Goal: Task Accomplishment & Management: Use online tool/utility

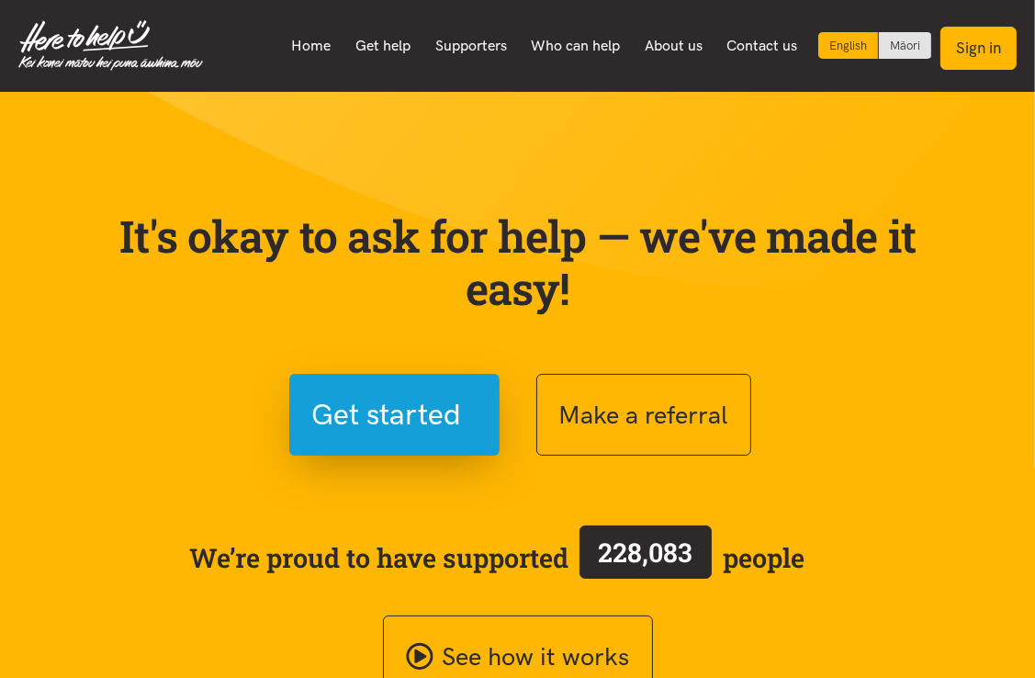
click at [962, 56] on button "Sign in" at bounding box center [978, 48] width 76 height 43
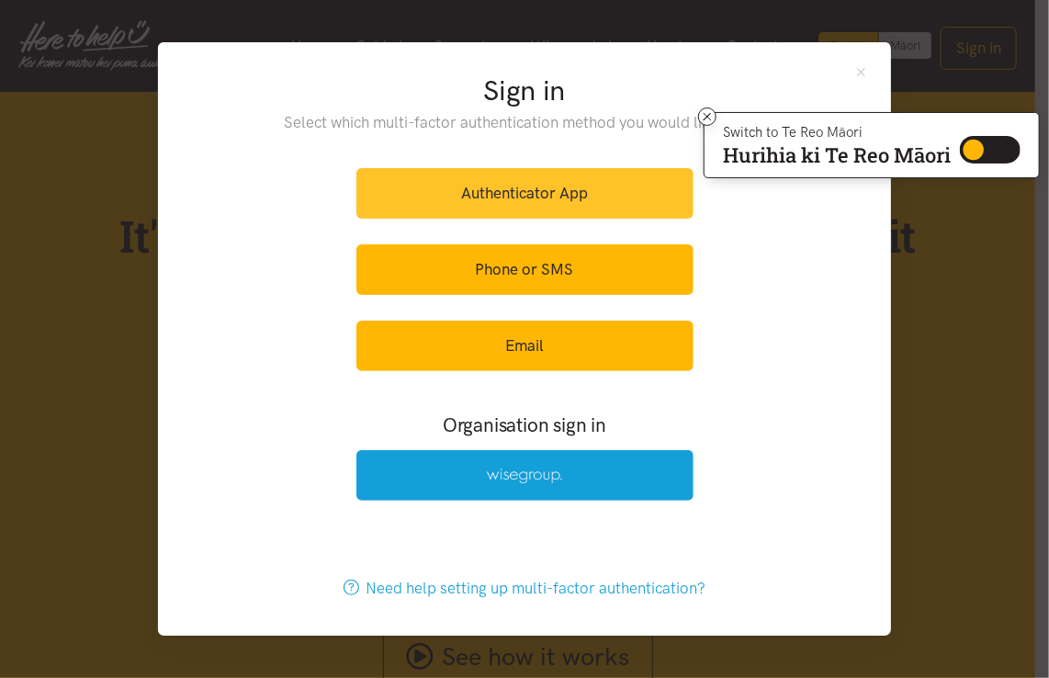
click at [618, 197] on link "Authenticator App" at bounding box center [524, 193] width 337 height 51
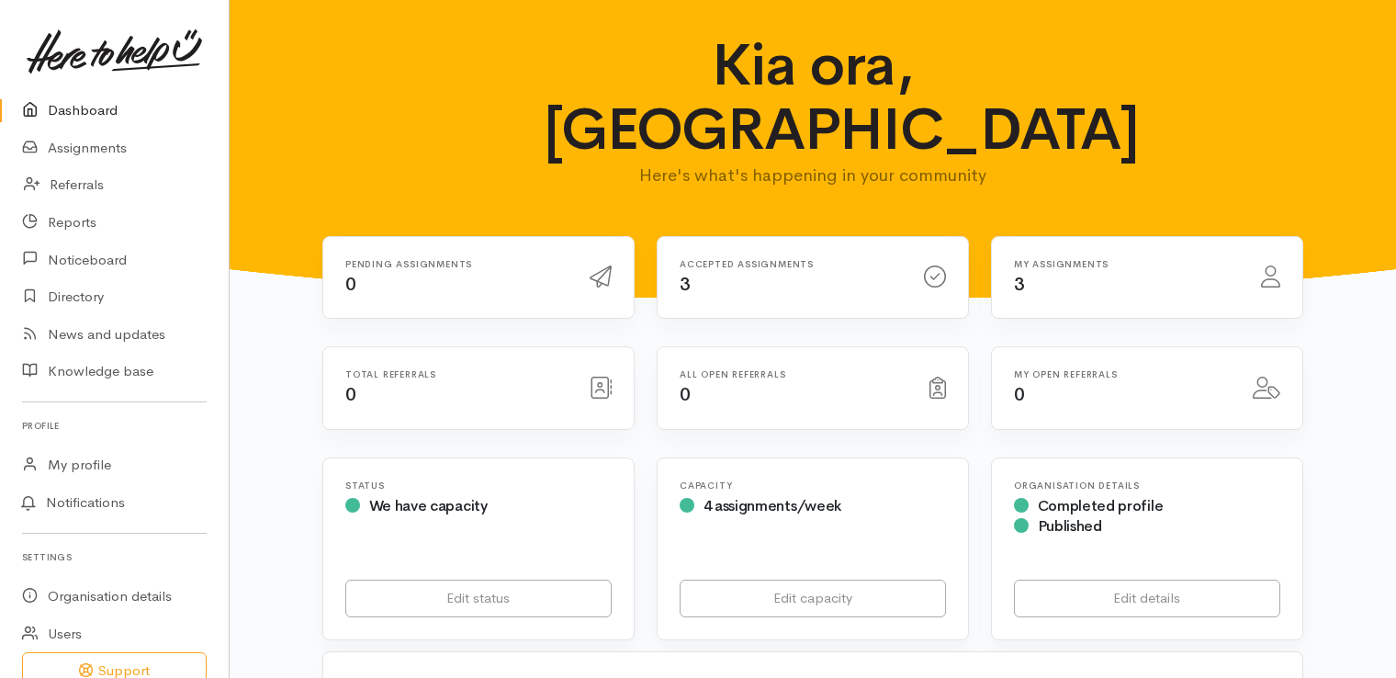
click at [1270, 265] on icon at bounding box center [1270, 276] width 19 height 22
click at [1088, 259] on div "My assignments 3" at bounding box center [1126, 278] width 247 height 38
click at [88, 150] on link "Assignments" at bounding box center [114, 148] width 229 height 38
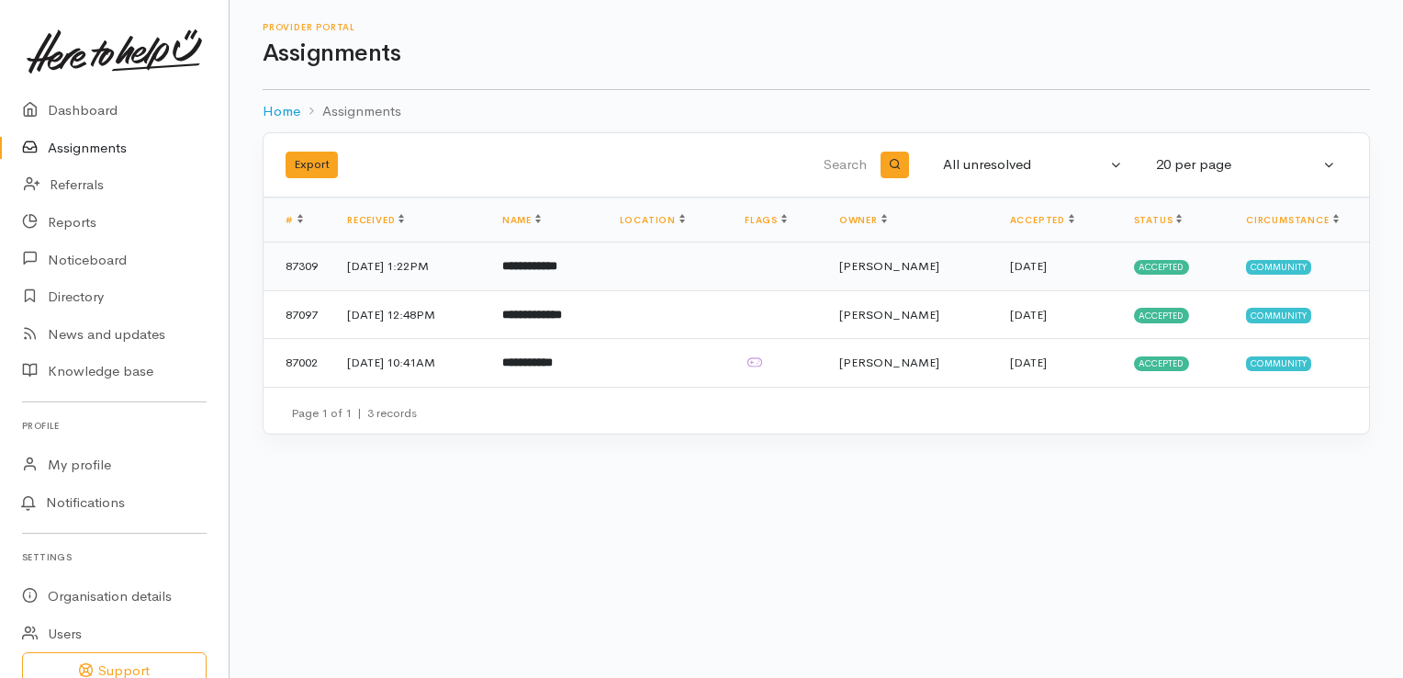
click at [301, 264] on td "87309" at bounding box center [298, 266] width 69 height 49
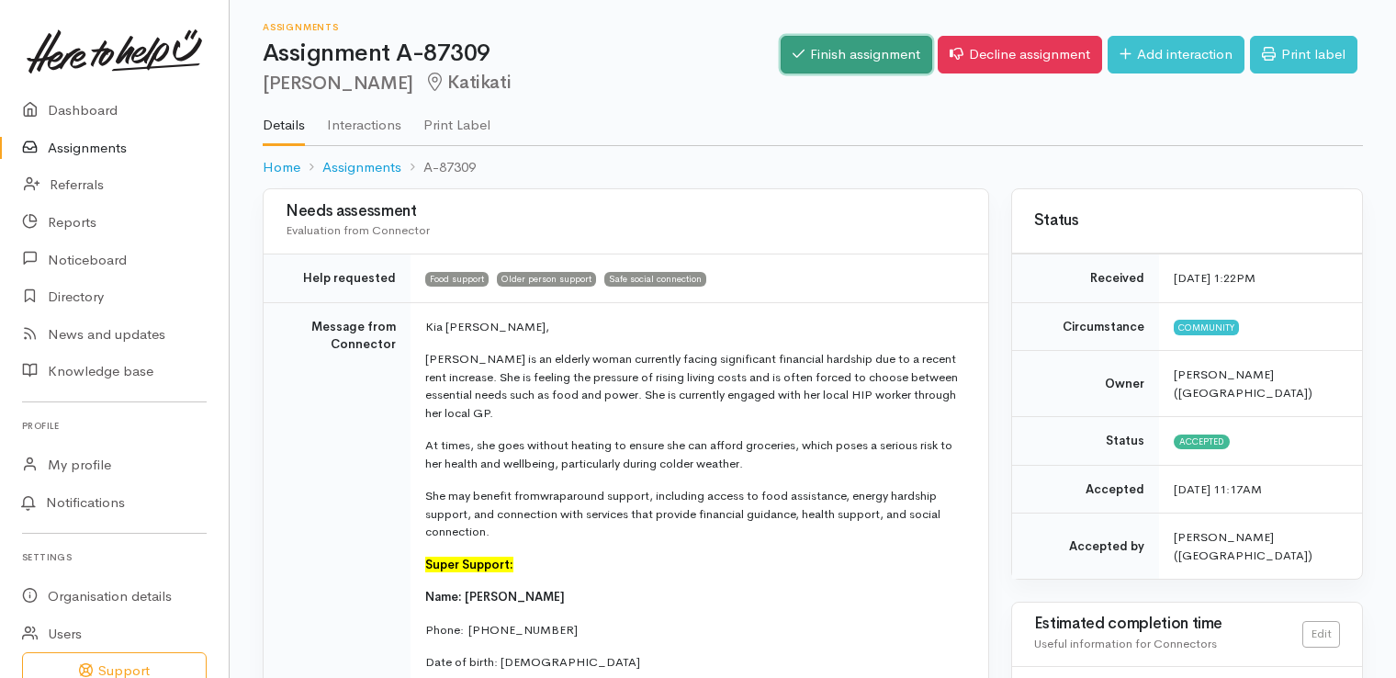
click at [853, 57] on link "Finish assignment" at bounding box center [857, 55] width 152 height 38
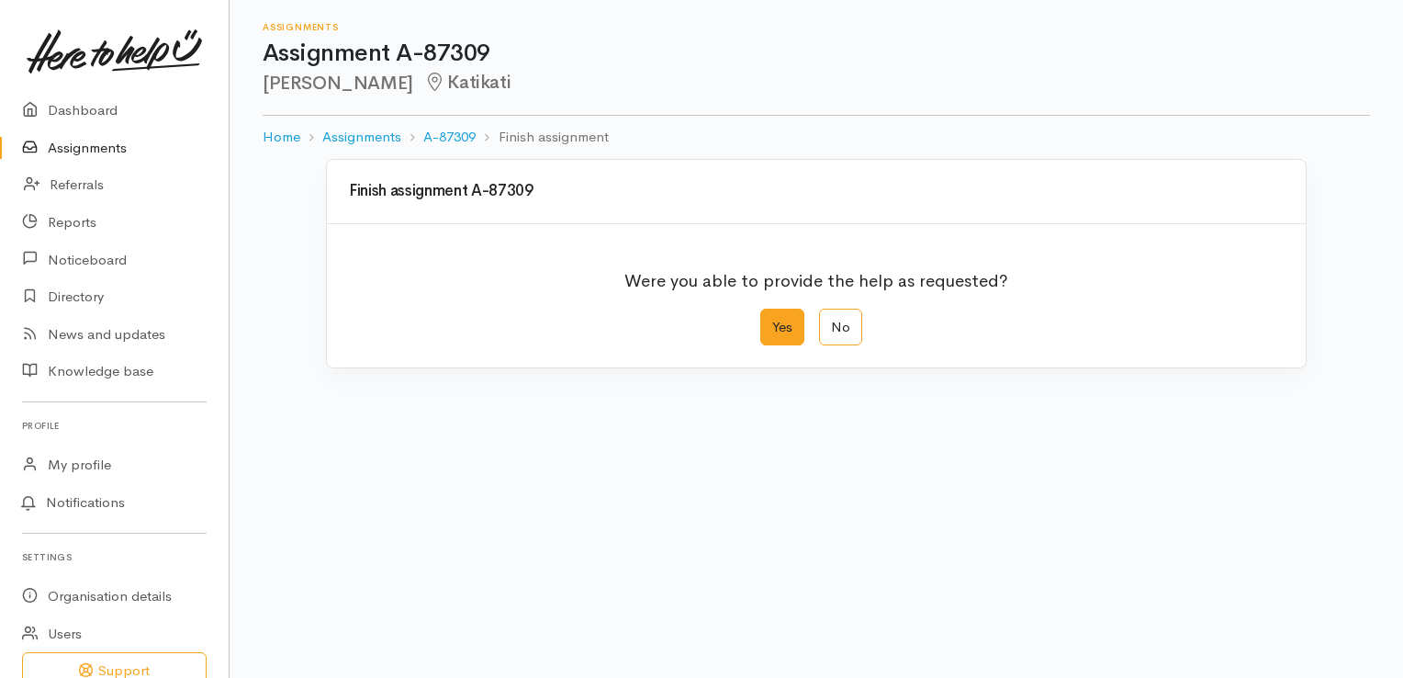
click at [792, 331] on label "Yes" at bounding box center [782, 328] width 44 height 38
click at [772, 320] on input "Yes" at bounding box center [766, 315] width 12 height 12
radio input "true"
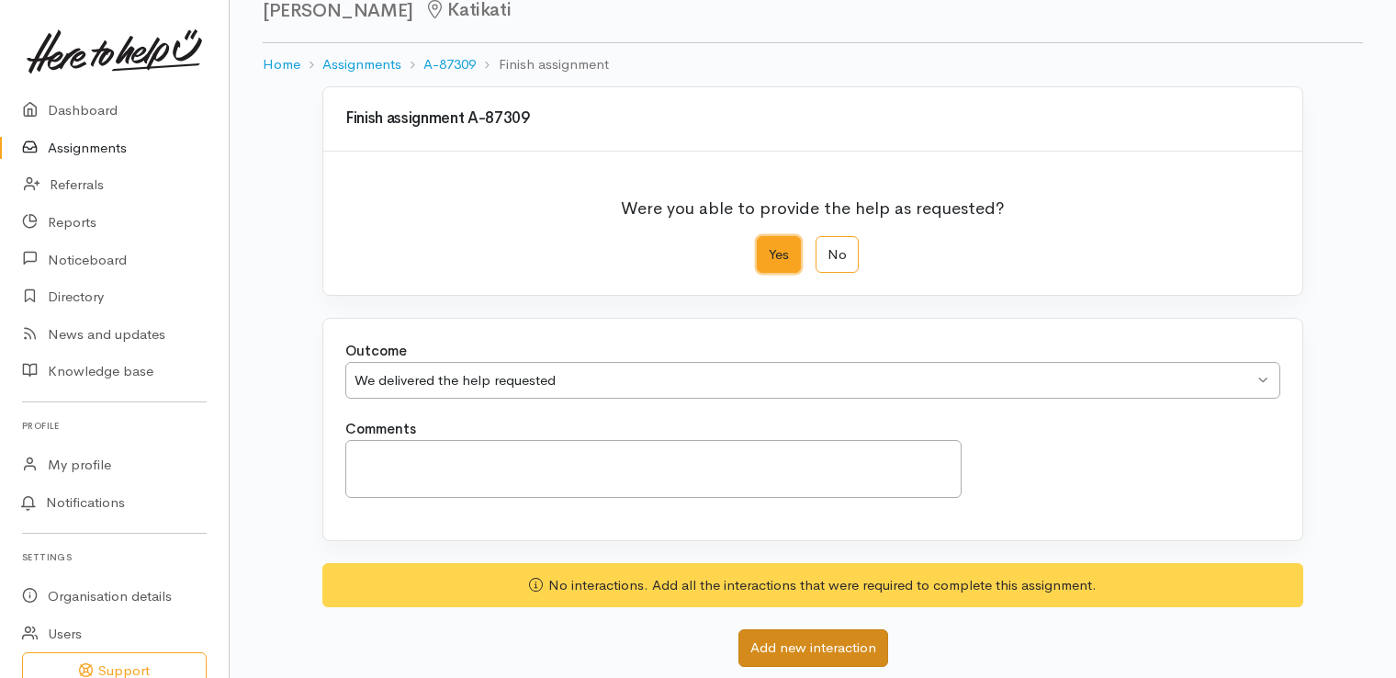
scroll to position [184, 0]
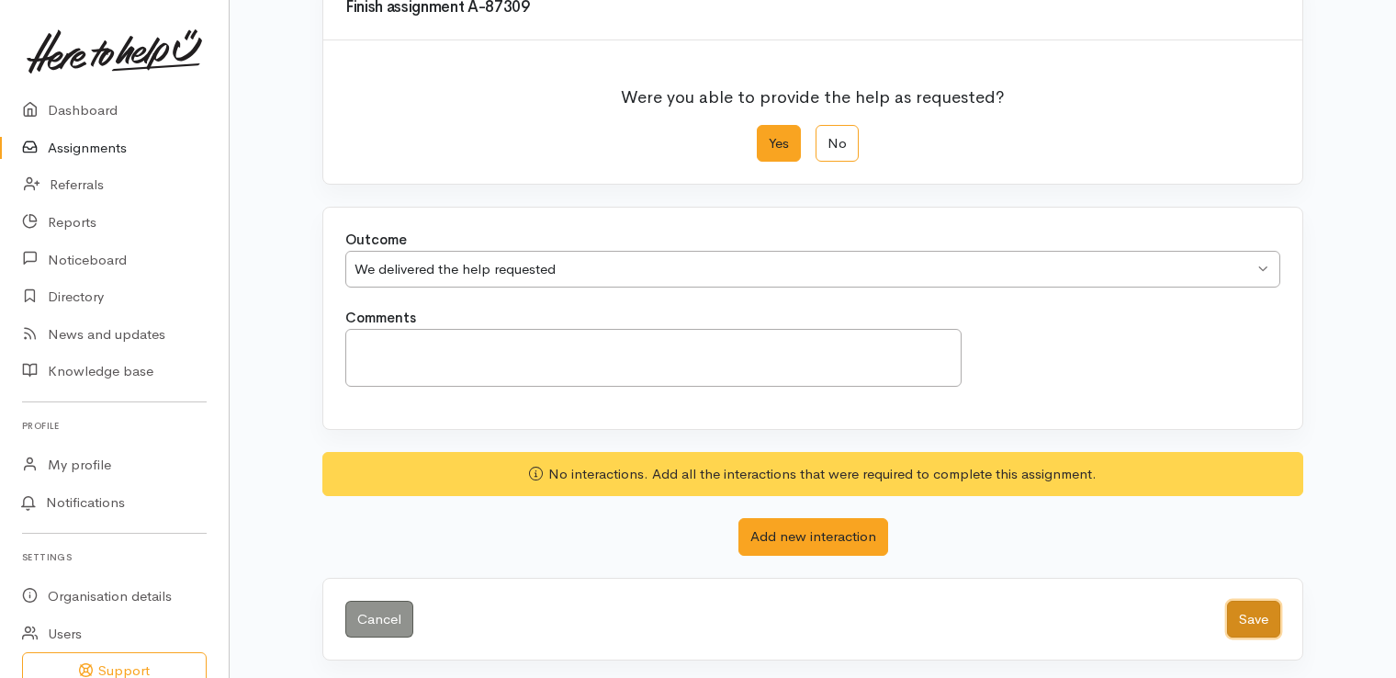
click at [1241, 613] on button "Save" at bounding box center [1253, 620] width 53 height 38
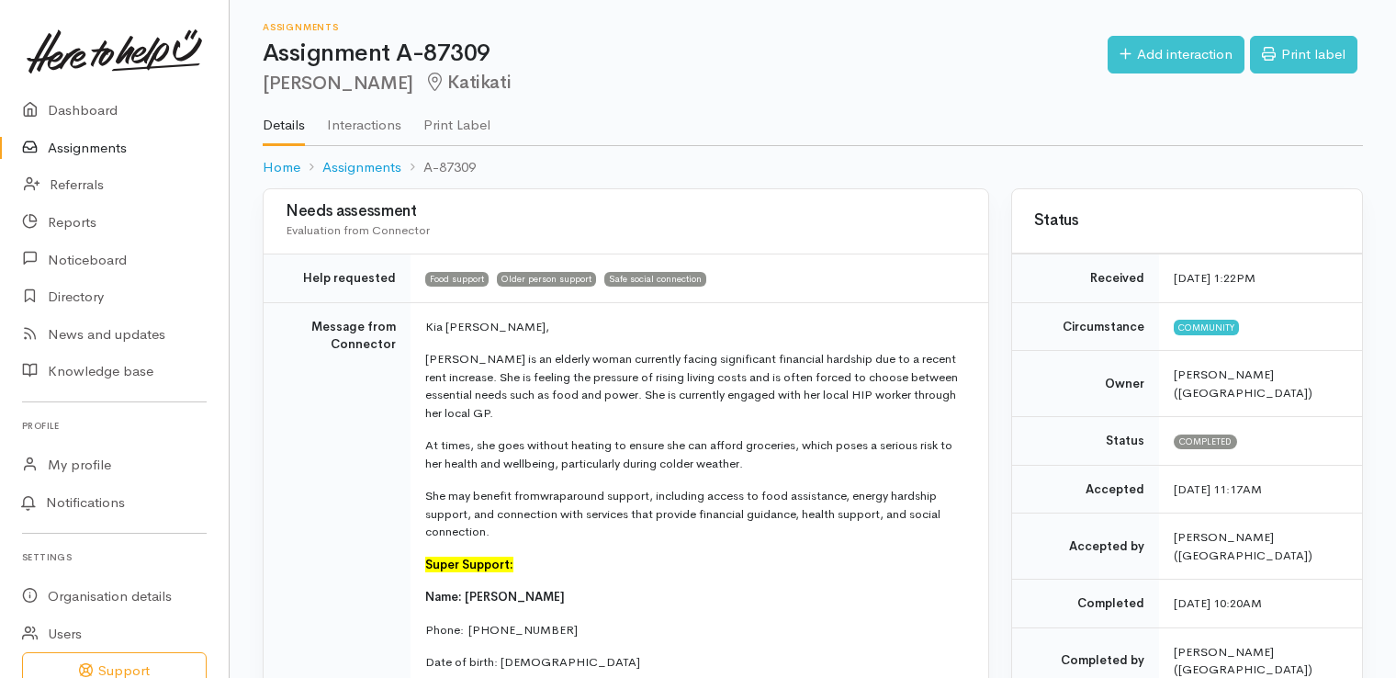
click at [88, 157] on link "Assignments" at bounding box center [114, 148] width 229 height 38
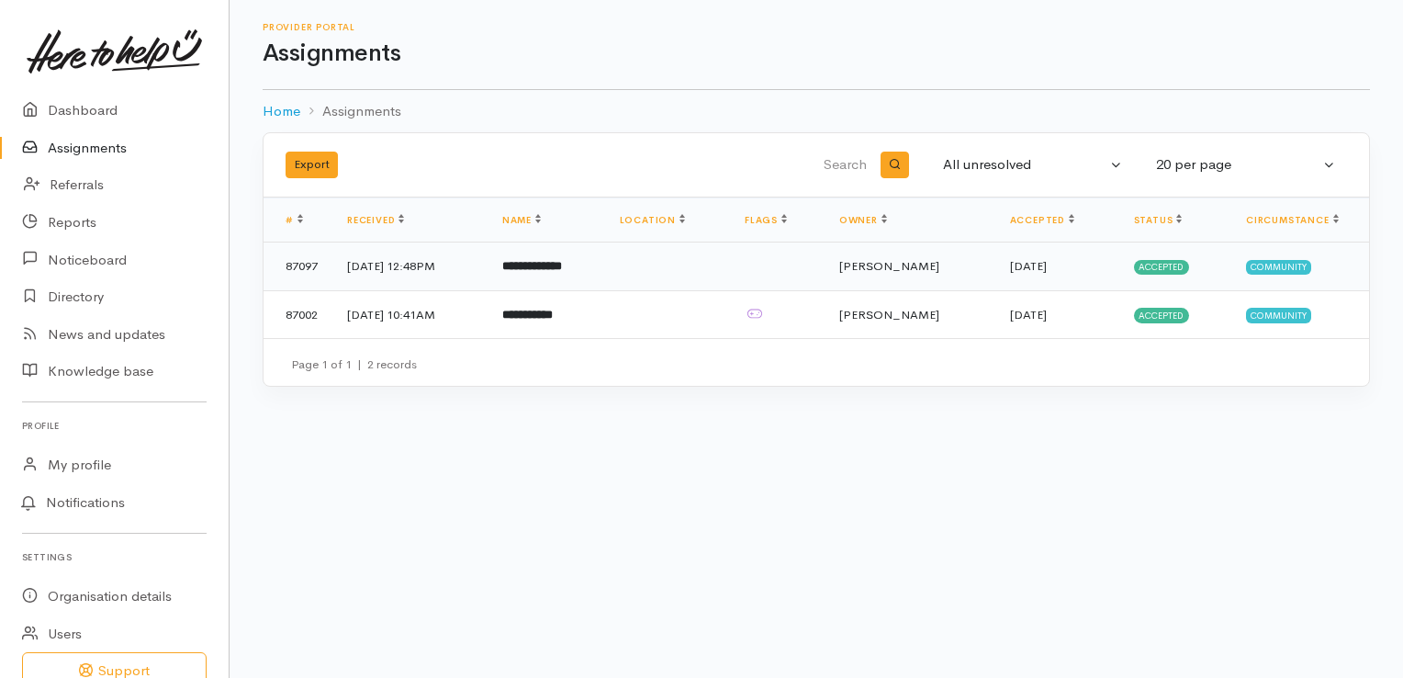
click at [298, 263] on td "87097" at bounding box center [298, 266] width 69 height 49
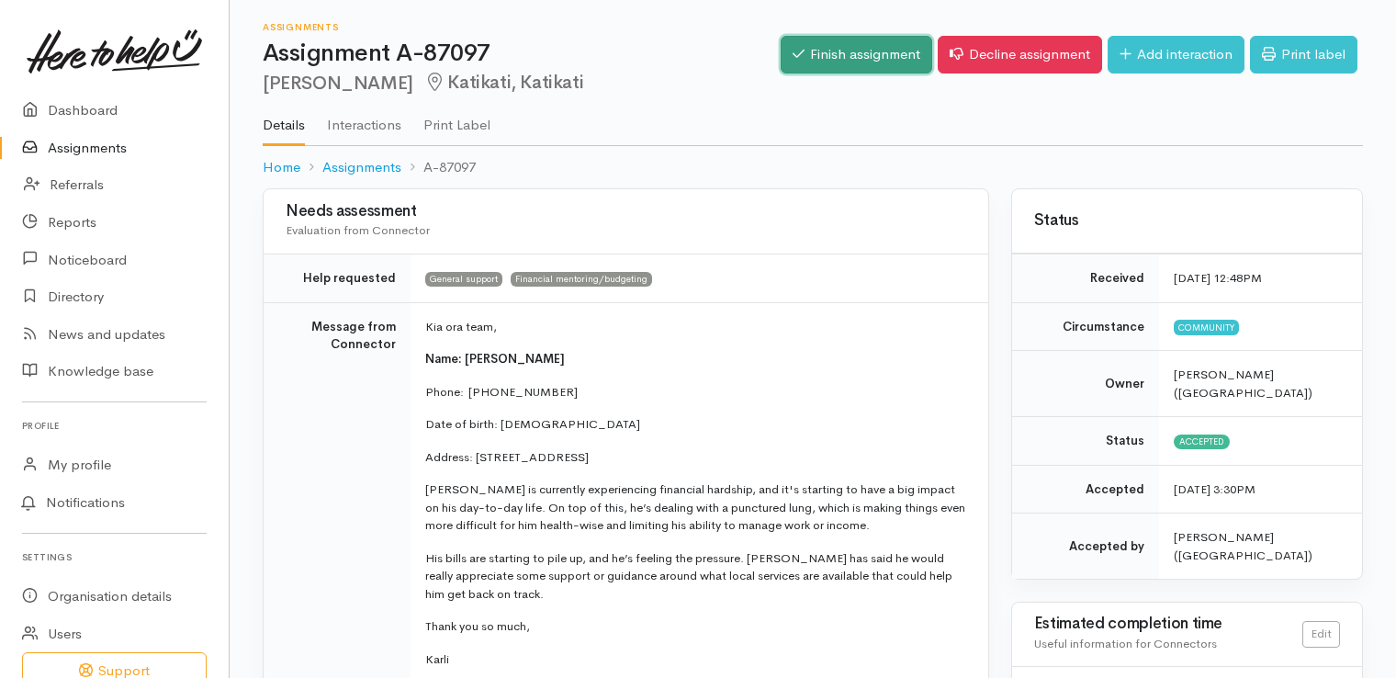
click at [803, 48] on link "Finish assignment" at bounding box center [857, 55] width 152 height 38
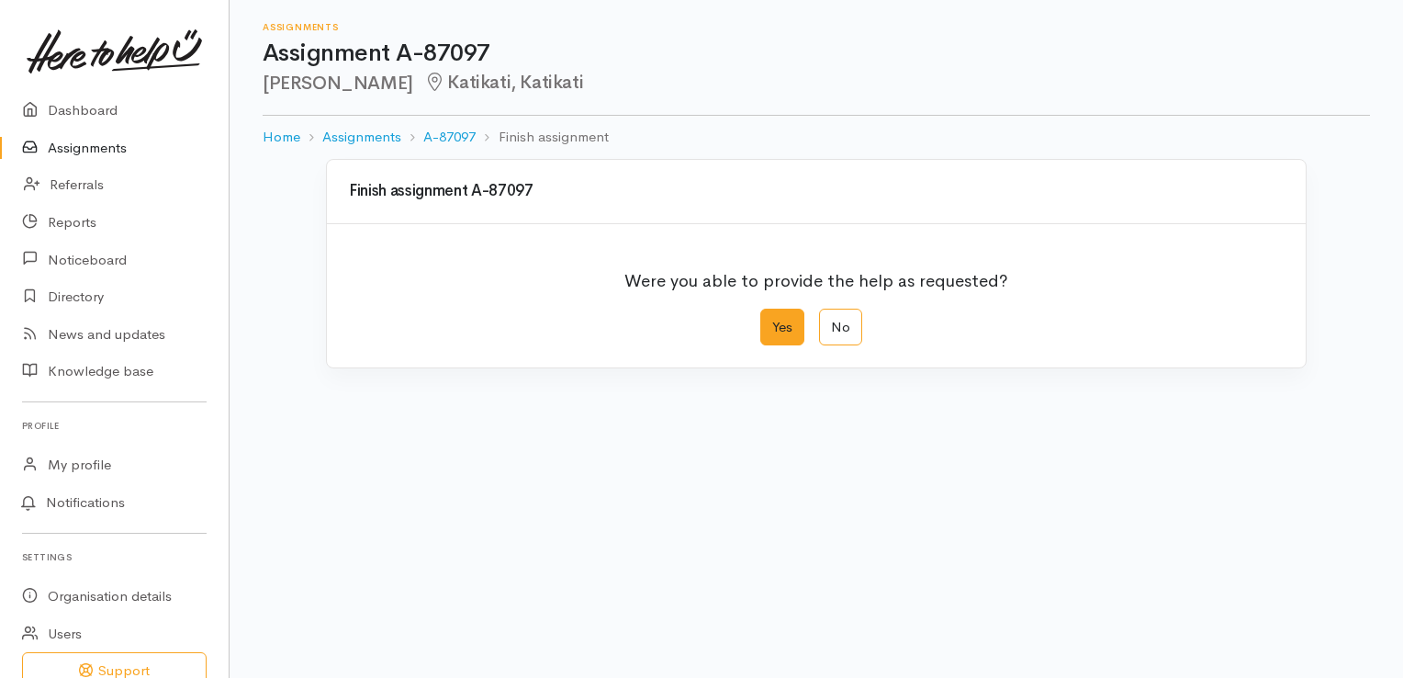
click at [784, 334] on label "Yes" at bounding box center [782, 328] width 44 height 38
click at [772, 320] on input "Yes" at bounding box center [766, 315] width 12 height 12
radio input "true"
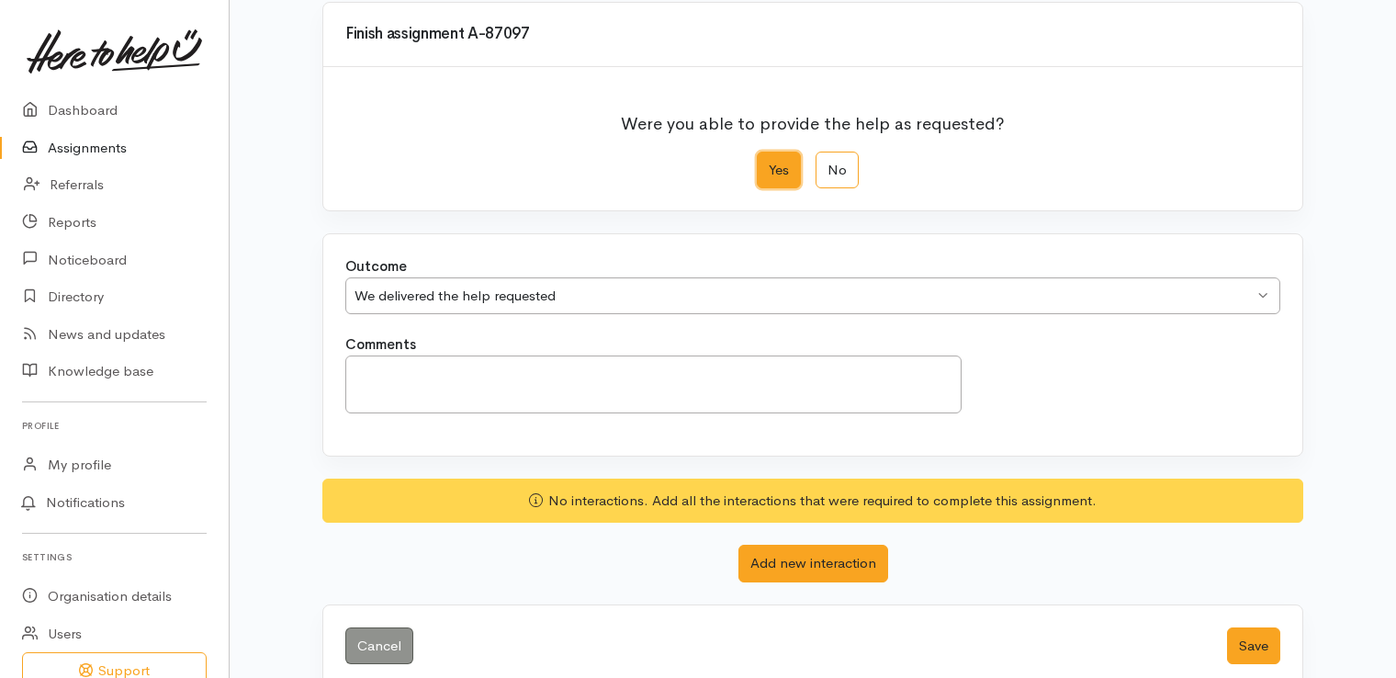
scroll to position [184, 0]
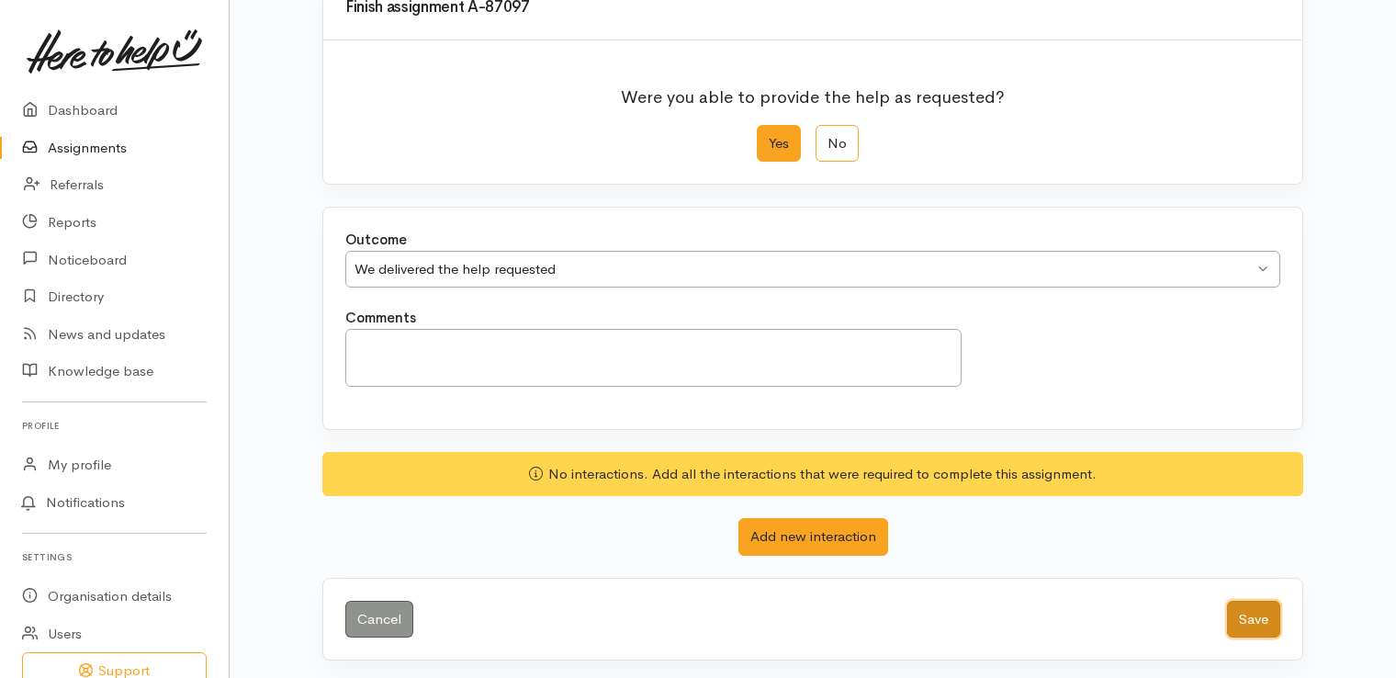
click at [1234, 623] on button "Save" at bounding box center [1253, 620] width 53 height 38
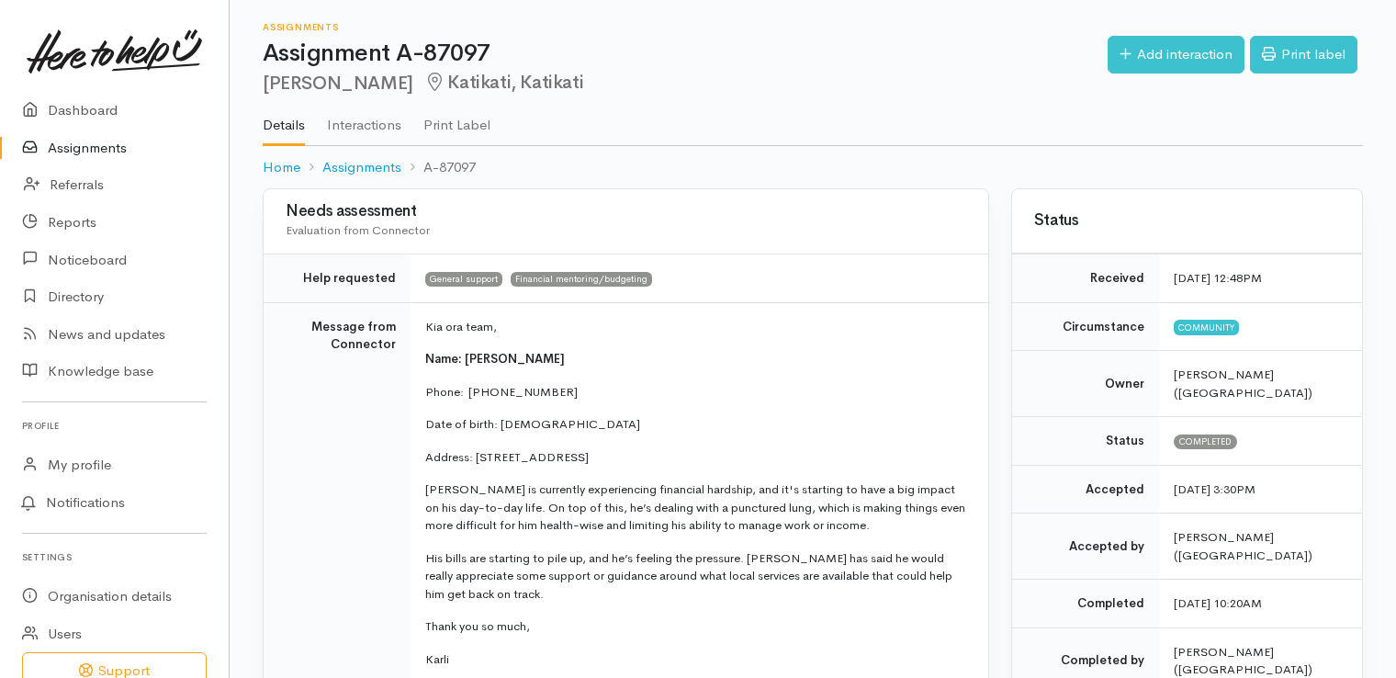
click at [74, 143] on link "Assignments" at bounding box center [114, 148] width 229 height 38
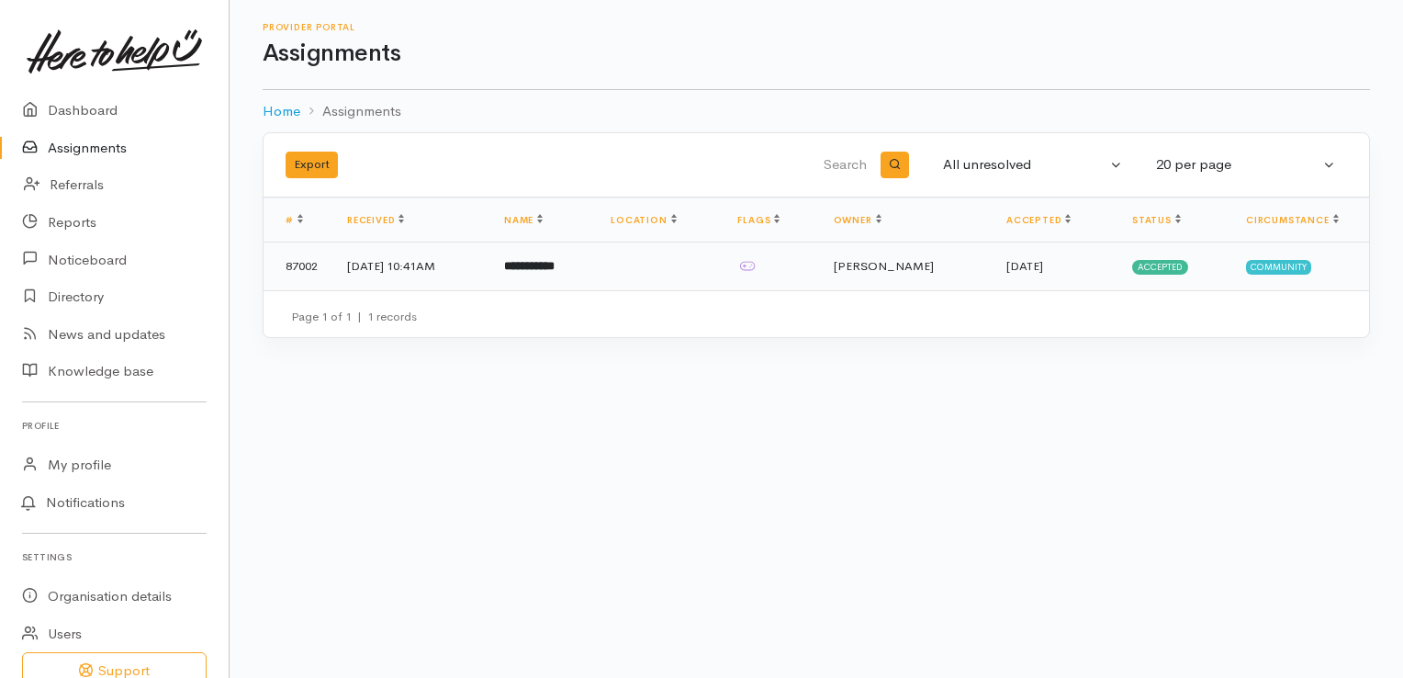
click at [555, 262] on b "**********" at bounding box center [529, 266] width 51 height 12
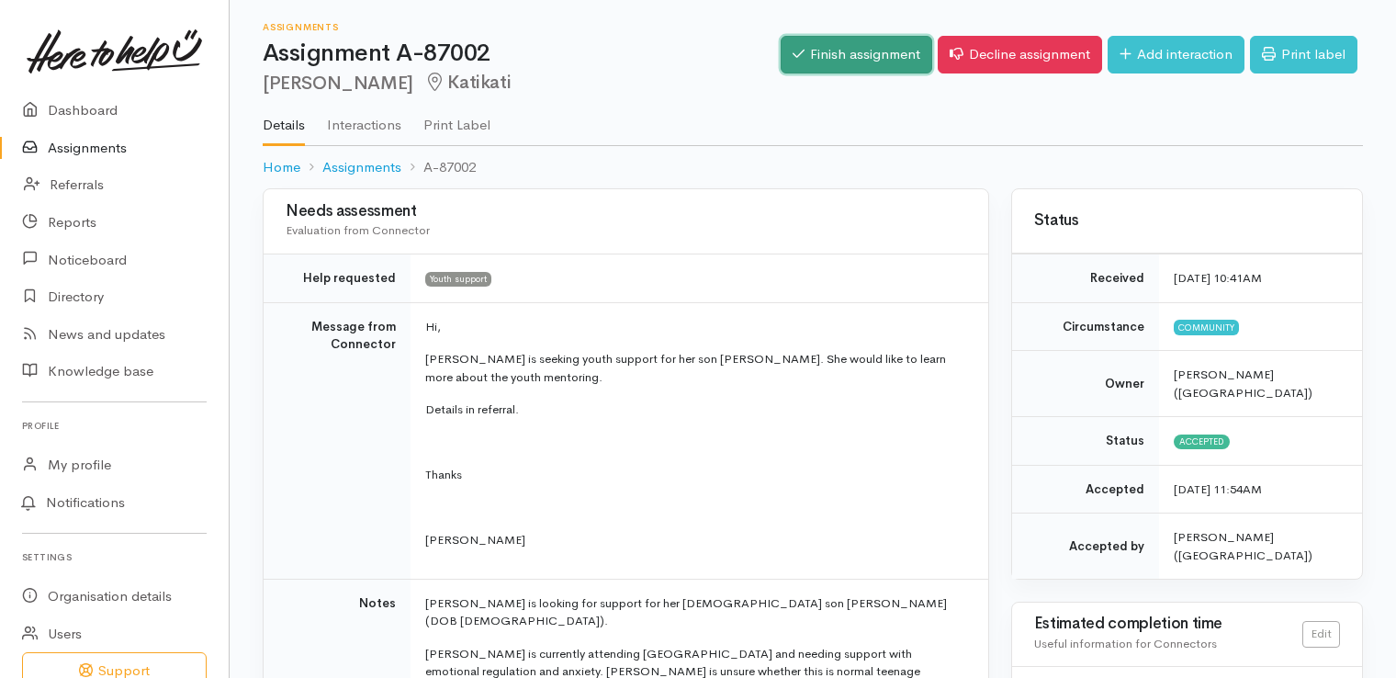
click at [796, 52] on link "Finish assignment" at bounding box center [857, 55] width 152 height 38
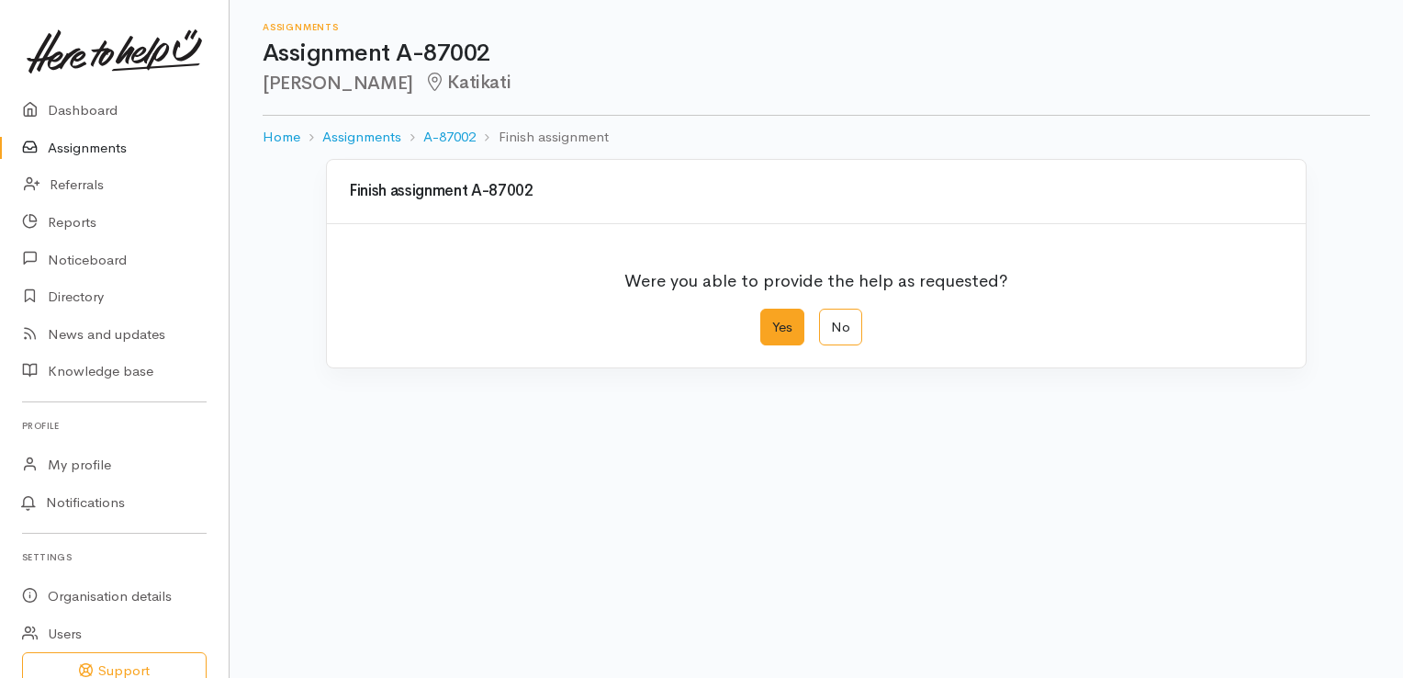
click at [776, 329] on label "Yes" at bounding box center [782, 328] width 44 height 38
click at [772, 320] on input "Yes" at bounding box center [766, 315] width 12 height 12
radio input "true"
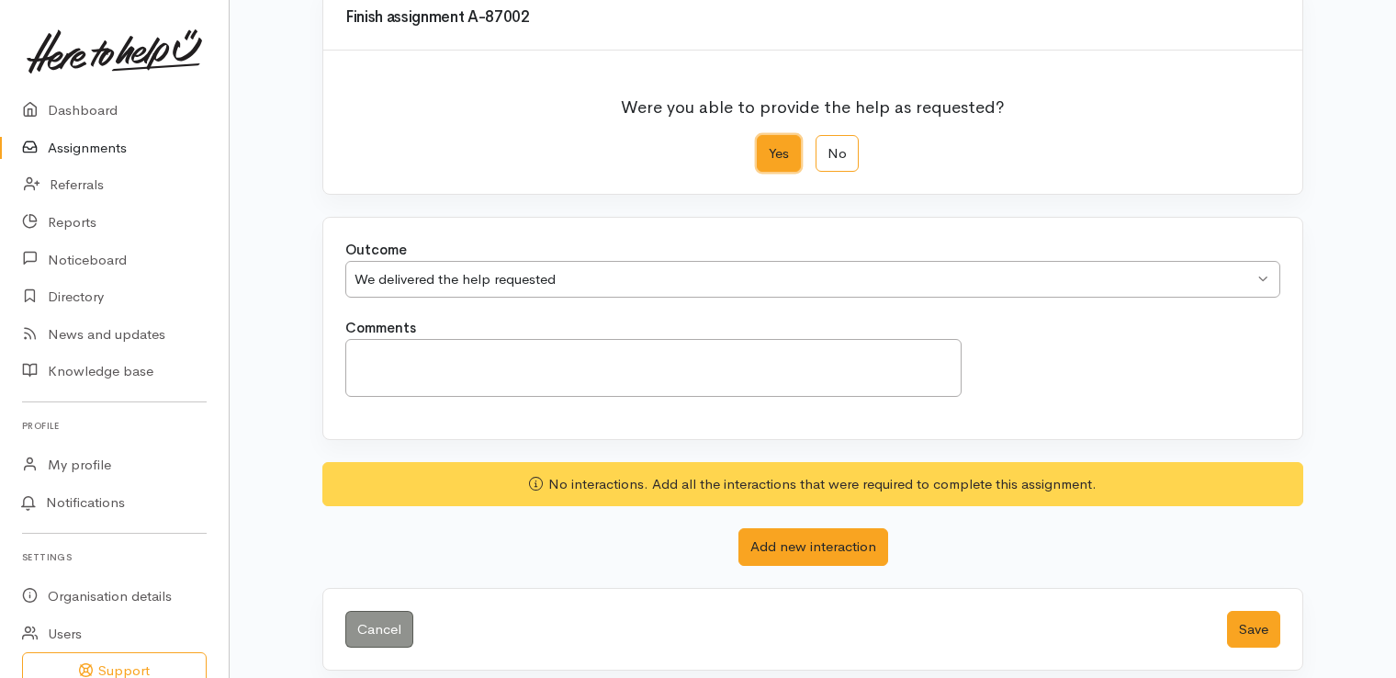
scroll to position [184, 0]
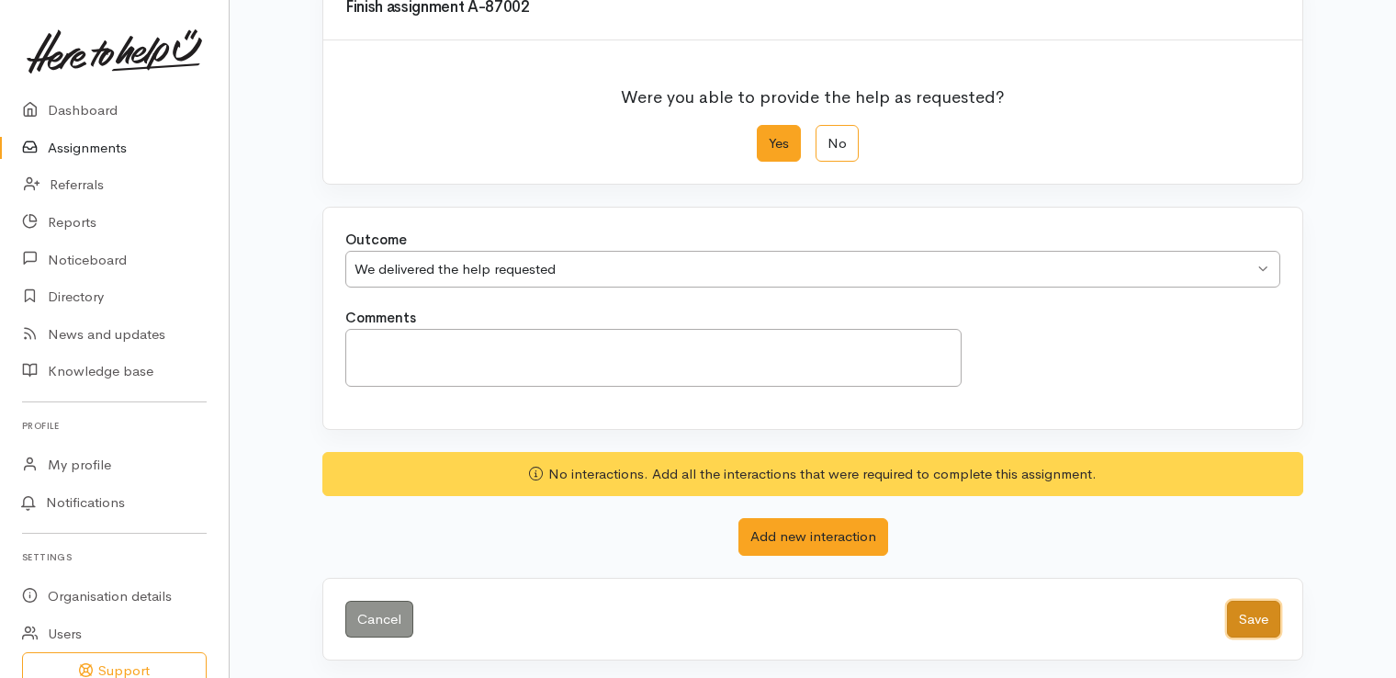
click at [1239, 612] on button "Save" at bounding box center [1253, 620] width 53 height 38
